Goal: Use online tool/utility: Utilize a website feature to perform a specific function

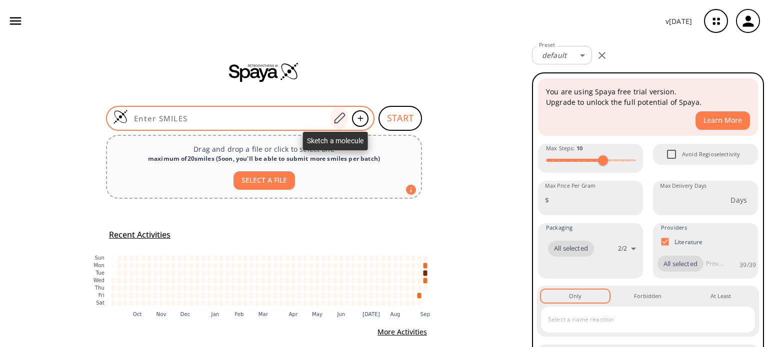
click at [337, 120] on icon at bounding box center [339, 117] width 11 height 11
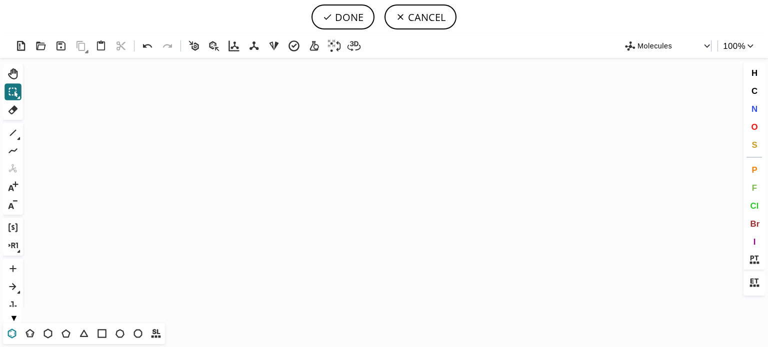
click at [7, 335] on icon at bounding box center [11, 333] width 13 height 13
click at [272, 189] on icon "Created with [PERSON_NAME] 2.3.0" at bounding box center [384, 190] width 714 height 265
click at [16, 132] on icon at bounding box center [12, 132] width 13 height 13
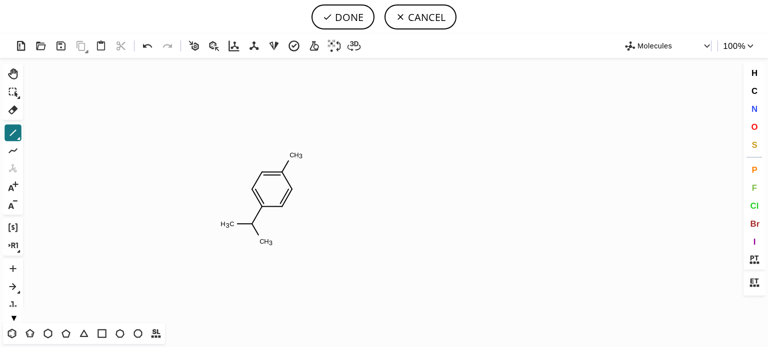
drag, startPoint x: 750, startPoint y: 105, endPoint x: 612, endPoint y: 109, distance: 138.0
click at [750, 104] on button "N" at bounding box center [754, 108] width 17 height 17
click at [296, 156] on tspan "N" at bounding box center [295, 156] width 5 height 7
click at [253, 225] on tspan "N" at bounding box center [253, 225] width 5 height 7
click at [11, 135] on icon at bounding box center [12, 132] width 13 height 13
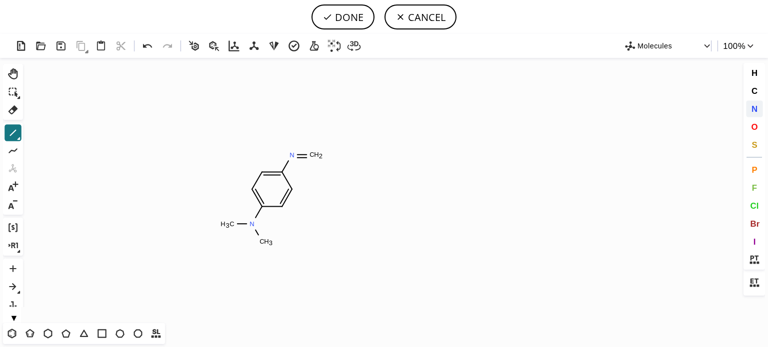
click at [754, 104] on span "N" at bounding box center [754, 108] width 6 height 9
click at [754, 127] on span "O" at bounding box center [754, 126] width 6 height 9
click at [312, 156] on tspan "O" at bounding box center [311, 155] width 5 height 7
click at [348, 16] on button "DONE" at bounding box center [342, 16] width 63 height 25
type input "C1(N(C)C)C=CC(N=O)=CC=1"
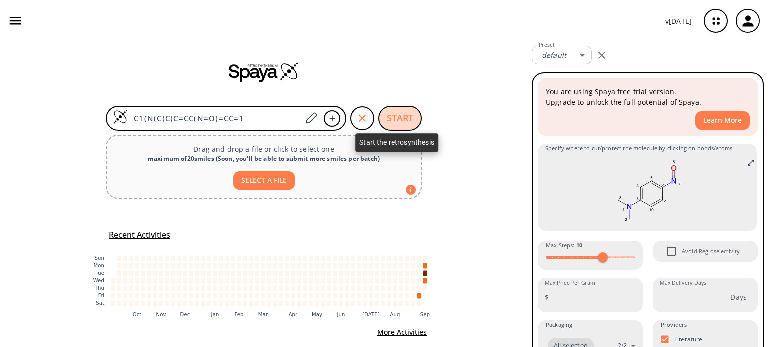
click at [396, 121] on button "START" at bounding box center [399, 118] width 43 height 25
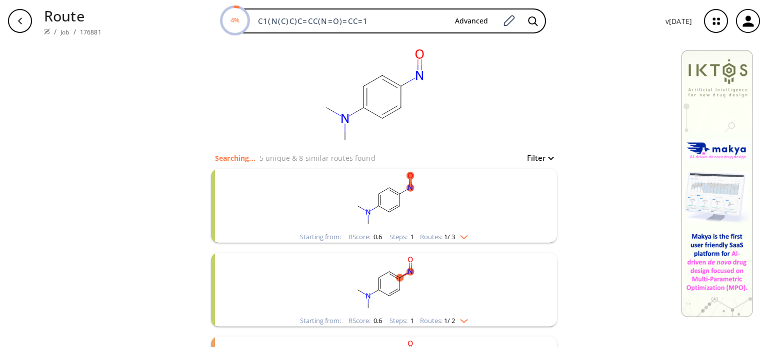
click at [461, 237] on img "clusters" at bounding box center [461, 235] width 13 height 8
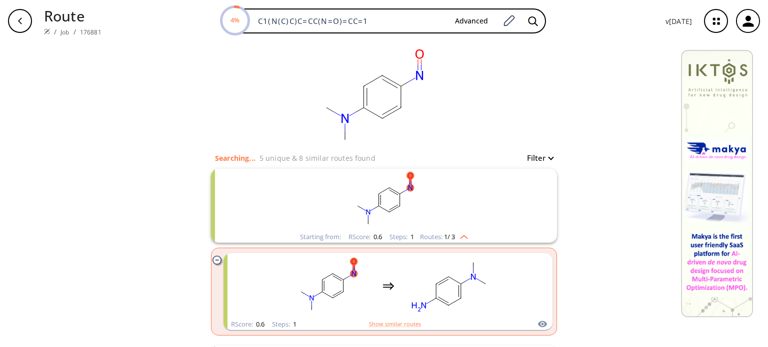
scroll to position [50, 0]
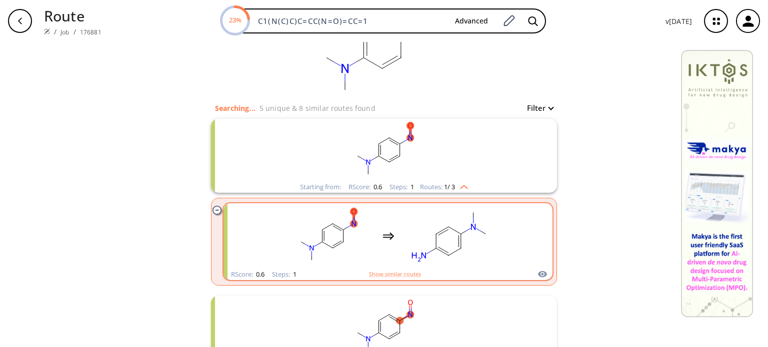
click at [436, 262] on rect "clusters" at bounding box center [449, 236] width 90 height 62
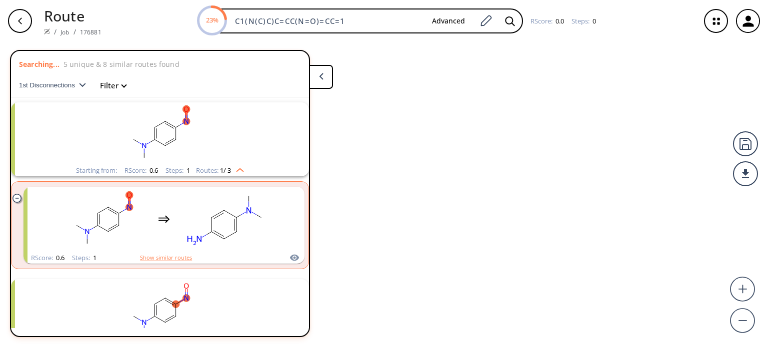
scroll to position [22, 0]
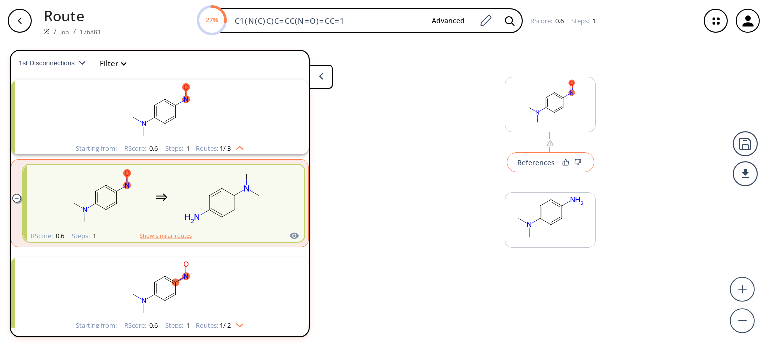
click at [526, 165] on div "References" at bounding box center [535, 162] width 37 height 6
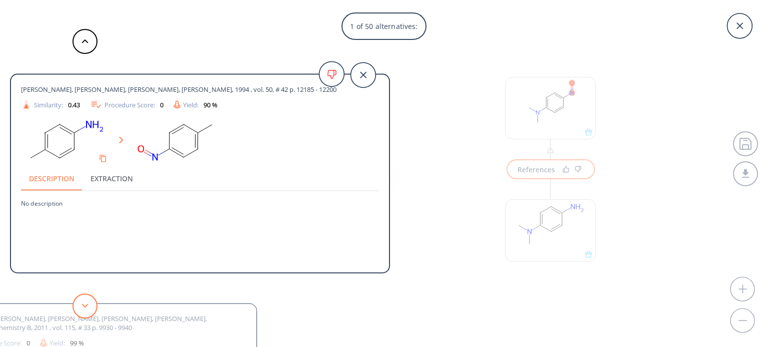
click at [84, 307] on icon at bounding box center [84, 306] width 7 height 4
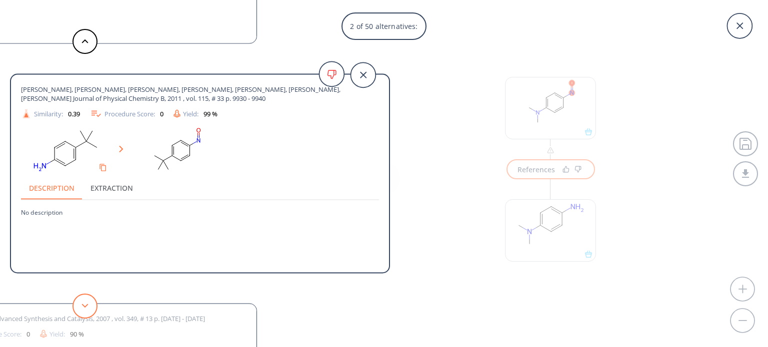
click at [87, 306] on icon at bounding box center [84, 306] width 7 height 4
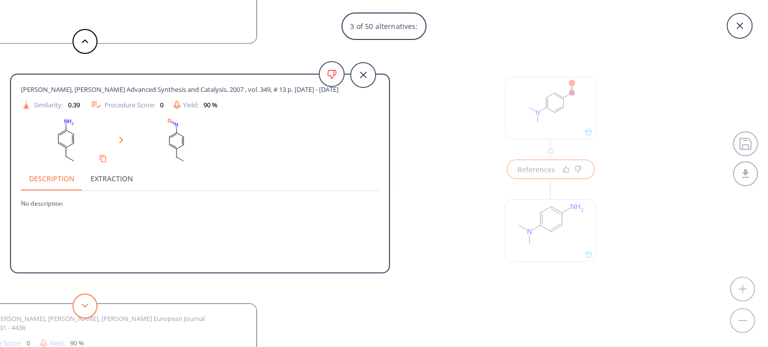
click at [87, 306] on icon at bounding box center [84, 306] width 7 height 4
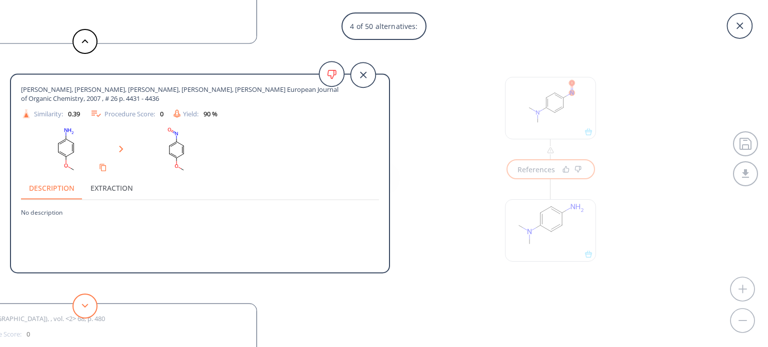
click at [87, 306] on icon at bounding box center [84, 306] width 7 height 4
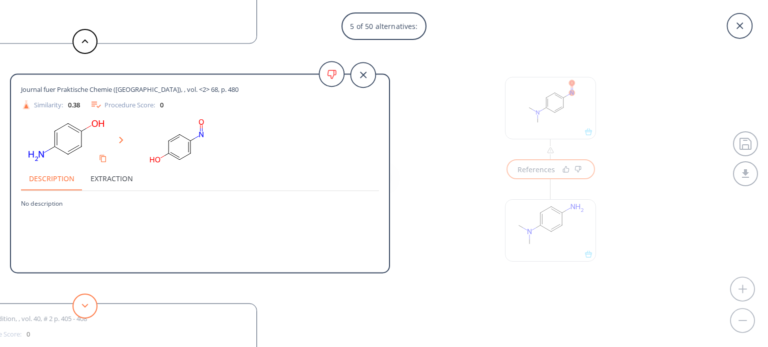
click at [87, 306] on icon at bounding box center [84, 306] width 7 height 4
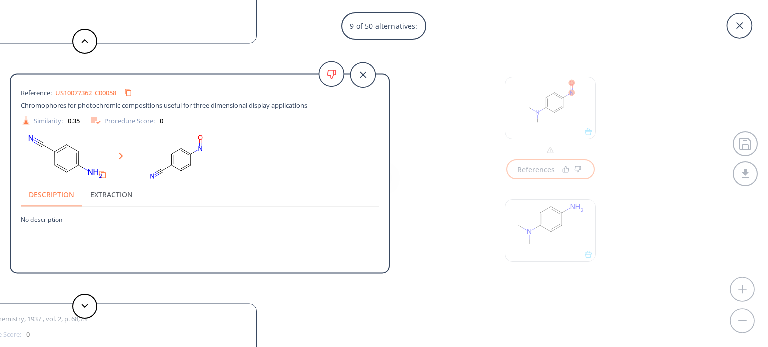
drag, startPoint x: 94, startPoint y: 302, endPoint x: 90, endPoint y: 284, distance: 18.6
click at [90, 284] on div "[PERSON_NAME], [PERSON_NAME], [PERSON_NAME], [PERSON_NAME], 1994 , vol. 50, # 4…" at bounding box center [195, 173] width 390 height 347
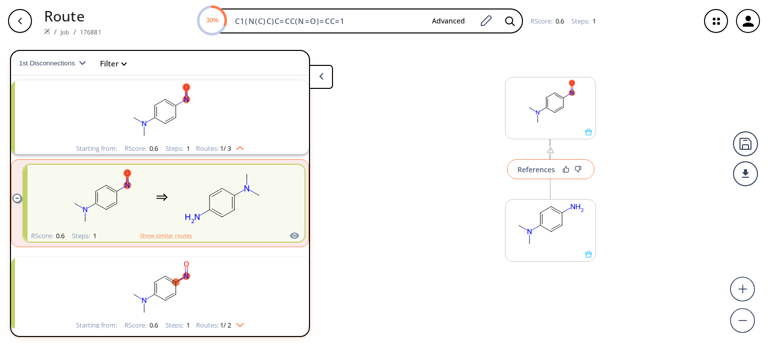
click at [535, 169] on div "References" at bounding box center [535, 169] width 37 height 6
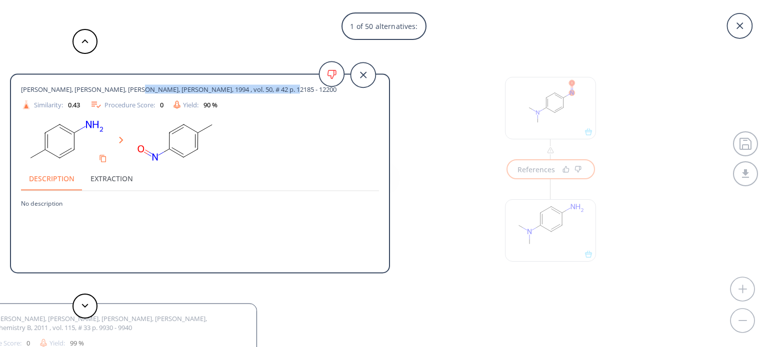
drag, startPoint x: 283, startPoint y: 91, endPoint x: 119, endPoint y: 86, distance: 164.1
click at [119, 86] on div "[PERSON_NAME], [PERSON_NAME], [PERSON_NAME], [PERSON_NAME], 1994 , vol. 50, # 4…" at bounding box center [182, 89] width 322 height 9
copy span "Tetrahedron, 1994 , vol. 50, # 42 p. 12185 - 12200"
click at [86, 305] on icon at bounding box center [84, 306] width 7 height 4
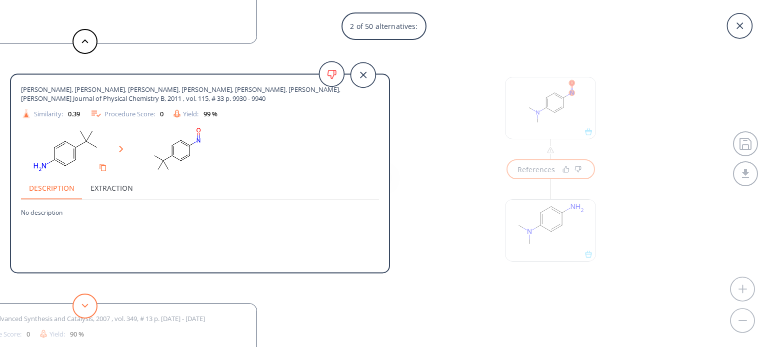
click at [92, 301] on button at bounding box center [84, 306] width 25 height 25
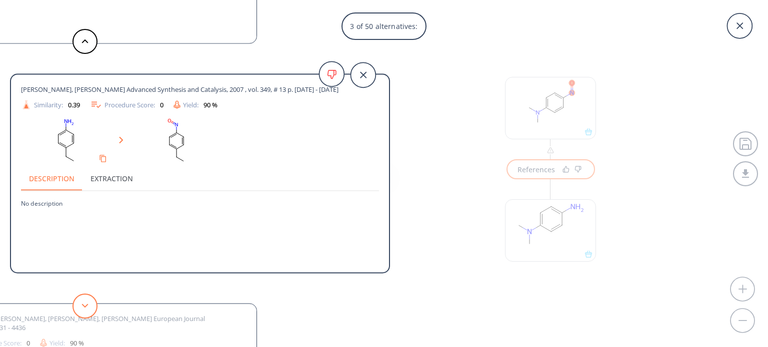
click at [92, 301] on button at bounding box center [84, 306] width 25 height 25
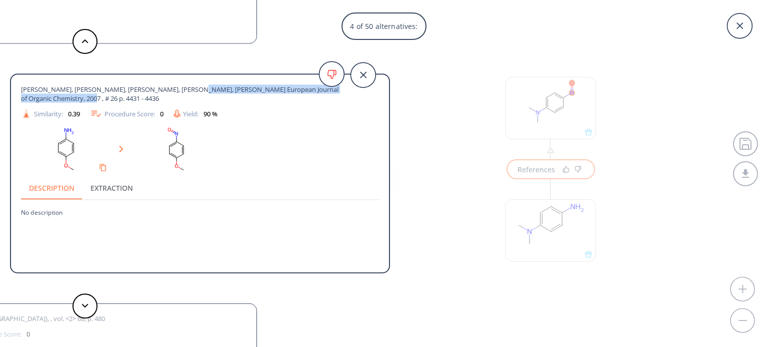
drag, startPoint x: 176, startPoint y: 89, endPoint x: 358, endPoint y: 98, distance: 182.7
click at [358, 98] on div "[PERSON_NAME], [PERSON_NAME], [PERSON_NAME], [PERSON_NAME], [PERSON_NAME] Europ…" at bounding box center [200, 102] width 358 height 35
copy span "European Journal of Organic Chemistry, 2007 , # 26 p. 4431 - 4436"
click at [86, 304] on icon at bounding box center [84, 306] width 7 height 4
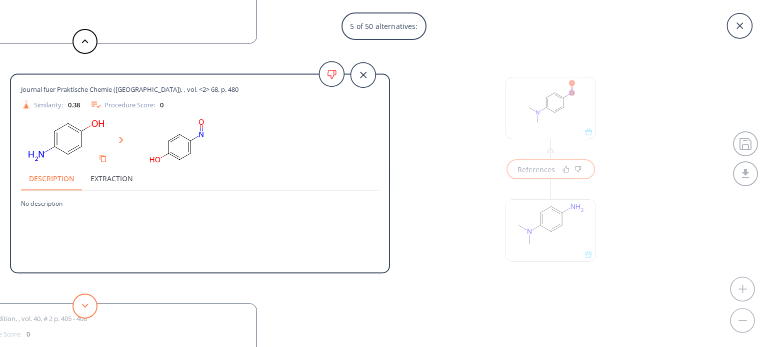
click at [88, 303] on button at bounding box center [84, 306] width 25 height 25
click at [85, 307] on polygon at bounding box center [85, 306] width 6 height 4
click at [88, 307] on icon at bounding box center [84, 306] width 7 height 4
click at [92, 309] on button at bounding box center [84, 306] width 25 height 25
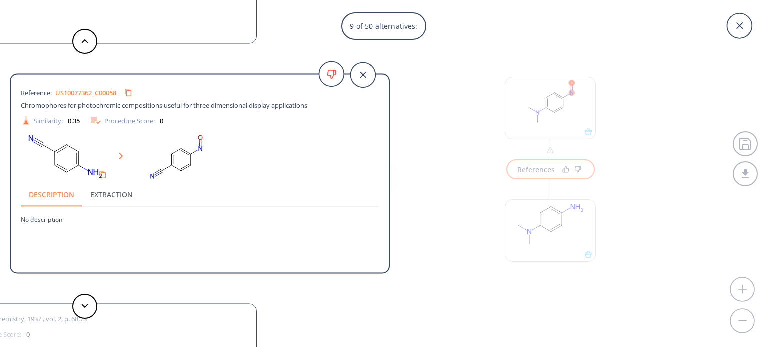
click at [106, 92] on link "US10077362_C00058" at bounding box center [85, 92] width 61 height 6
click at [91, 314] on button at bounding box center [84, 306] width 25 height 25
